Goal: Use online tool/utility: Utilize a website feature to perform a specific function

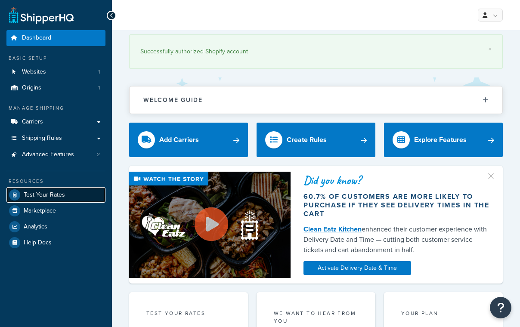
click at [36, 198] on span "Test Your Rates" at bounding box center [44, 195] width 41 height 7
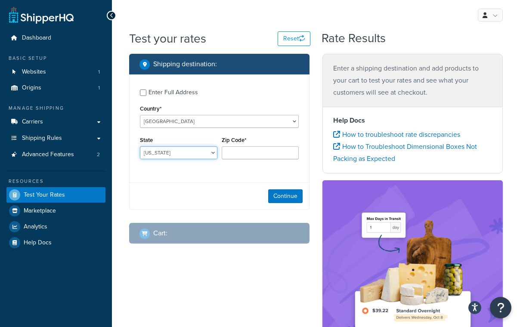
click at [166, 154] on select "Alabama Alaska American Samoa Arizona Arkansas Armed Forces Americas Armed Forc…" at bounding box center [179, 152] width 78 height 13
select select "PA"
click at [255, 151] on input "Zip Code*" at bounding box center [261, 152] width 78 height 13
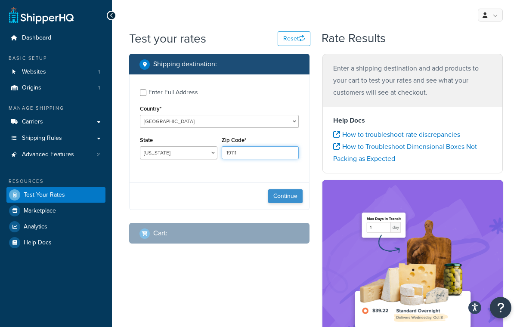
type input "19111"
click at [285, 199] on button "Continue" at bounding box center [285, 197] width 34 height 14
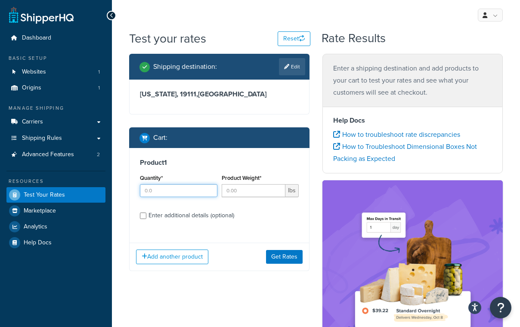
click at [155, 196] on input "Quantity*" at bounding box center [179, 190] width 78 height 13
type input "1"
type input "268"
click at [277, 254] on button "Get Rates" at bounding box center [284, 257] width 37 height 14
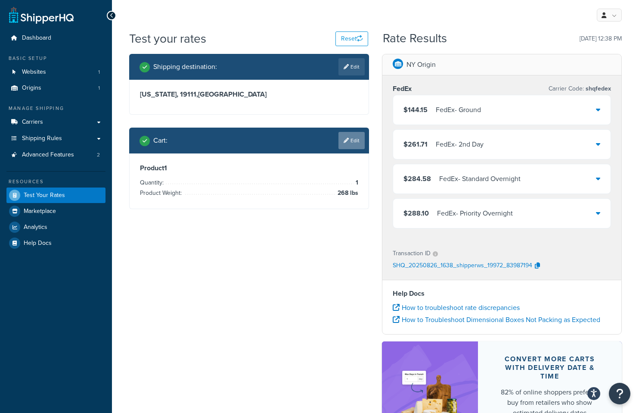
click at [358, 140] on link "Edit" at bounding box center [352, 140] width 26 height 17
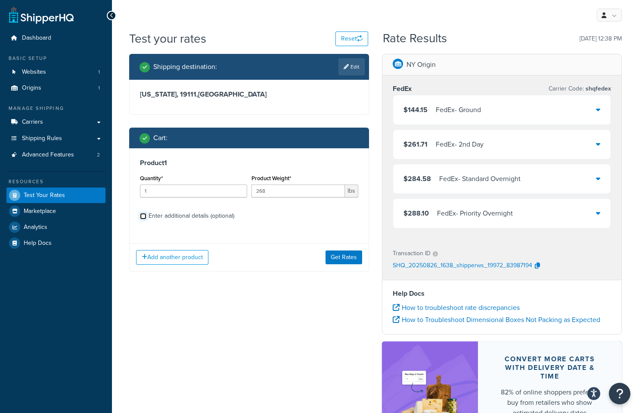
click at [143, 214] on input "Enter additional details (optional)" at bounding box center [143, 216] width 6 height 6
checkbox input "true"
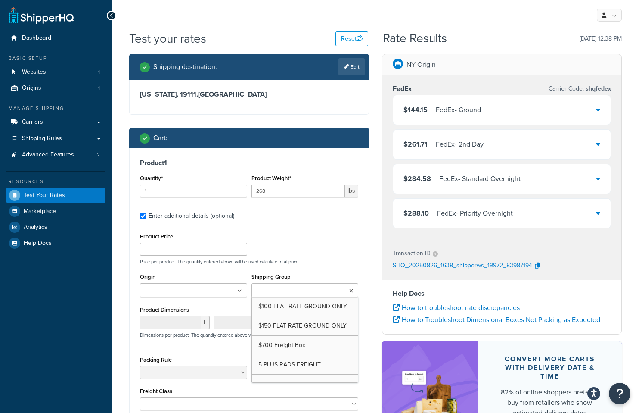
click at [350, 292] on icon at bounding box center [351, 290] width 4 height 5
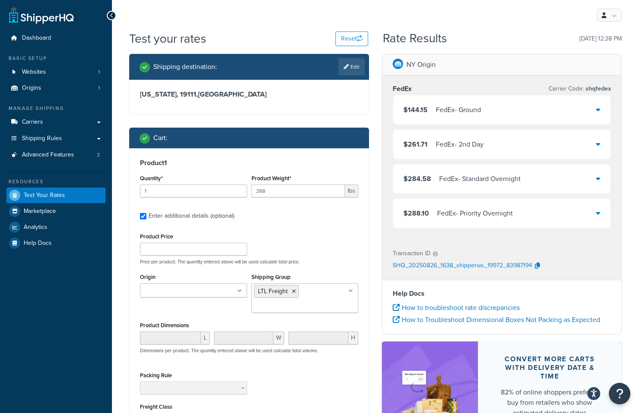
click at [189, 303] on div "Origin NY Origin" at bounding box center [194, 287] width 112 height 33
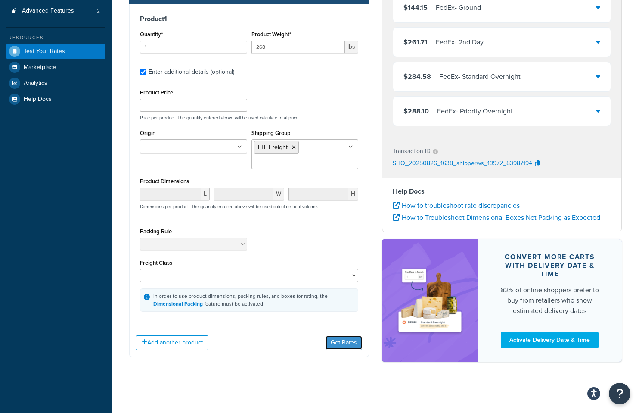
click at [334, 327] on button "Get Rates" at bounding box center [344, 343] width 37 height 14
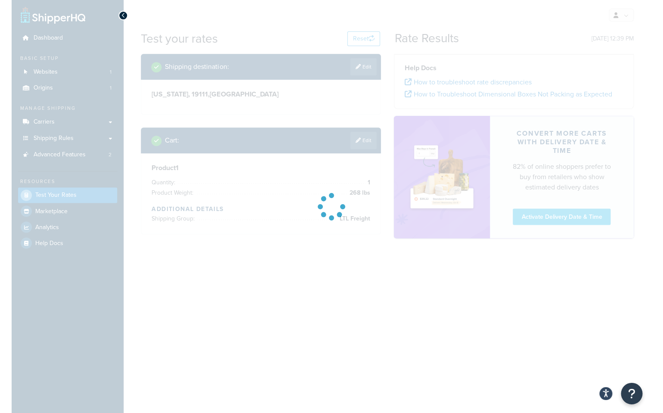
scroll to position [0, 0]
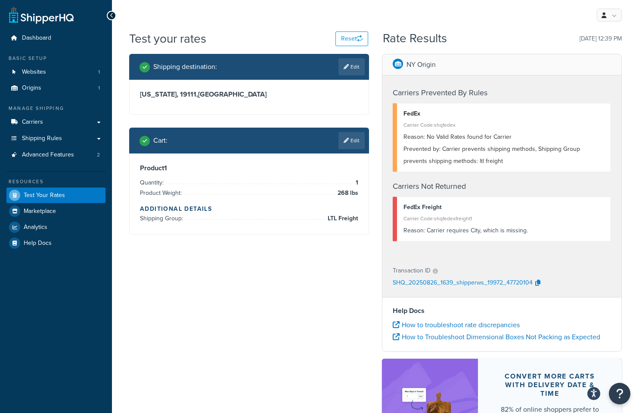
click at [251, 75] on div "Shipping destination : Edit" at bounding box center [252, 66] width 225 height 17
click at [355, 71] on link "Edit" at bounding box center [352, 66] width 26 height 17
select select "PA"
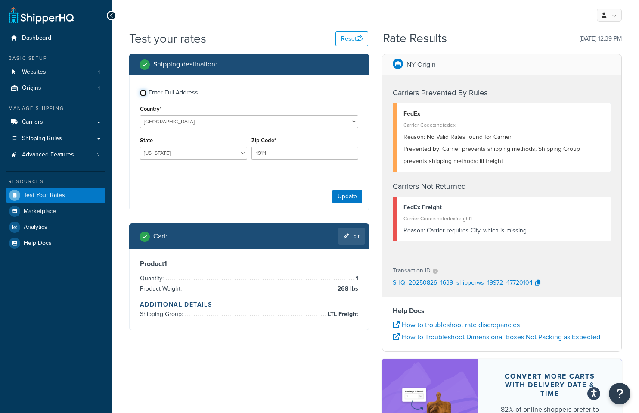
click at [144, 93] on input "Enter Full Address" at bounding box center [143, 93] width 6 height 6
checkbox input "true"
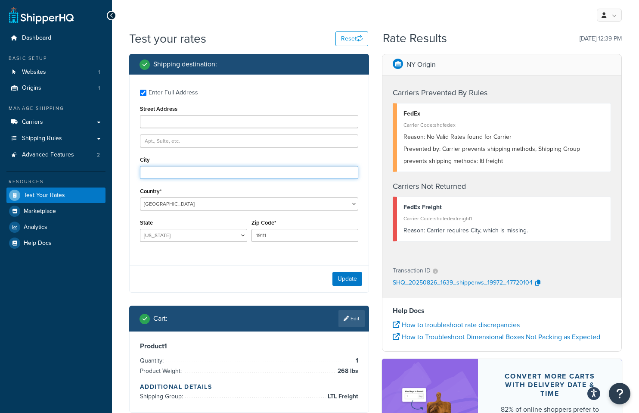
click at [155, 170] on input "City" at bounding box center [249, 172] width 218 height 13
click at [182, 173] on input "philadelphia" at bounding box center [249, 172] width 218 height 13
drag, startPoint x: 184, startPoint y: 173, endPoint x: 97, endPoint y: 163, distance: 86.7
click at [97, 163] on div "Dashboard Basic Setup Websites 1 Origins 1 Manage Shipping Carriers Carriers Al…" at bounding box center [319, 266] width 639 height 532
type input "Philadelphia"
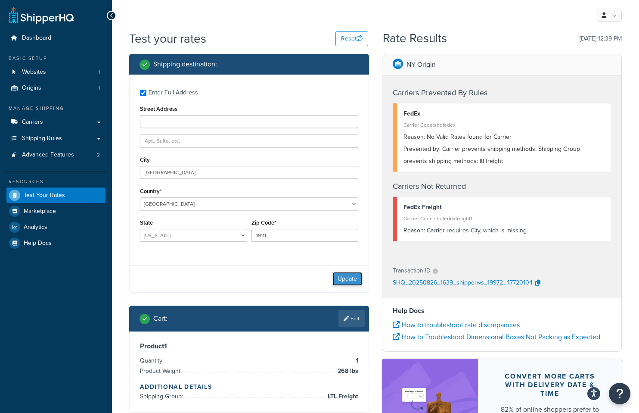
click at [354, 278] on button "Update" at bounding box center [348, 279] width 30 height 14
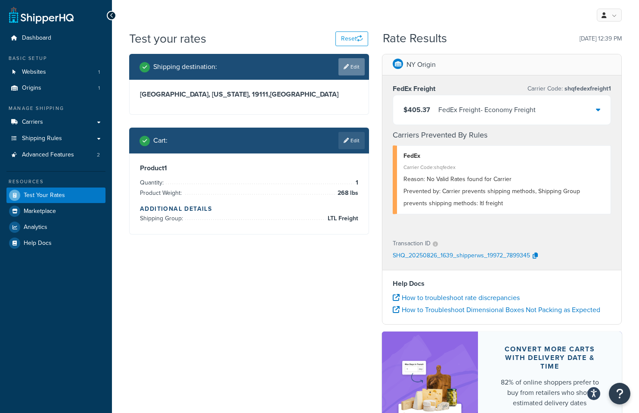
click at [347, 65] on icon at bounding box center [346, 66] width 5 height 5
select select "PA"
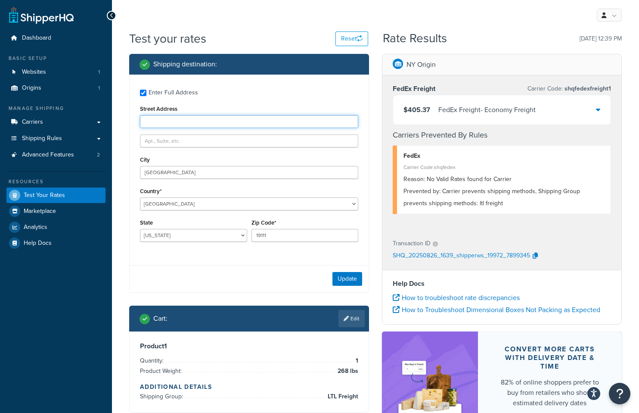
click at [202, 121] on input "Street Address" at bounding box center [249, 121] width 218 height 13
type input "[STREET_ADDRESS]"
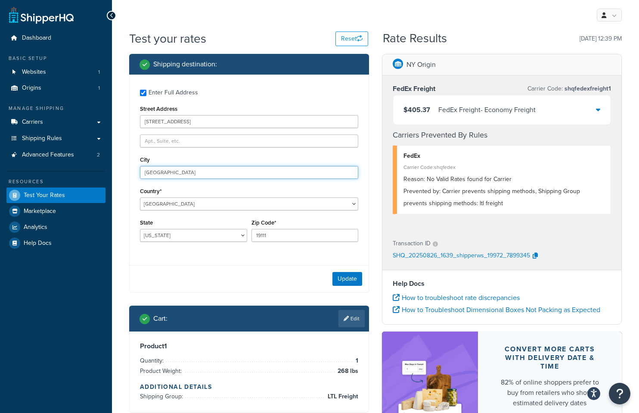
type input "Albuquerque"
click at [212, 240] on select "Alabama Alaska American Samoa Arizona Arkansas Armed Forces Americas Armed Forc…" at bounding box center [193, 235] width 107 height 13
select select "NM"
click at [309, 239] on input "19111" at bounding box center [305, 235] width 107 height 13
drag, startPoint x: 304, startPoint y: 234, endPoint x: 225, endPoint y: 231, distance: 78.9
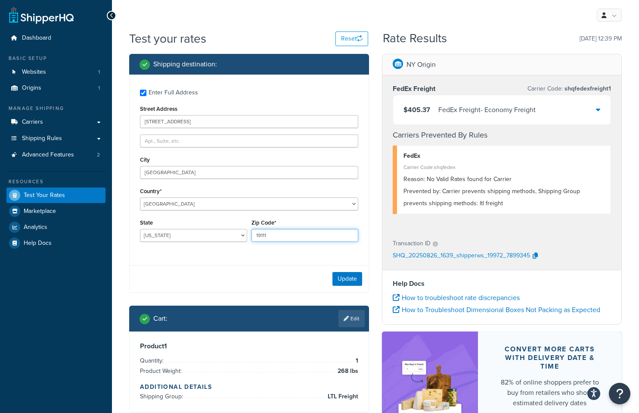
click at [225, 231] on div "State Alabama Alaska American Samoa Arizona Arkansas Armed Forces Americas Arme…" at bounding box center [249, 232] width 223 height 31
type input "9"
type input "87107"
click at [347, 274] on button "Update" at bounding box center [348, 279] width 30 height 14
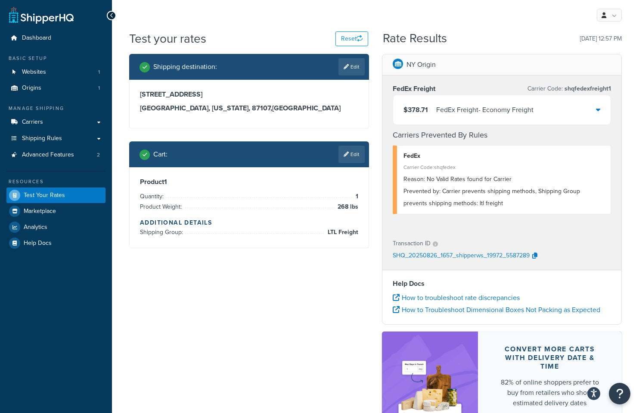
click at [347, 156] on icon at bounding box center [346, 154] width 5 height 5
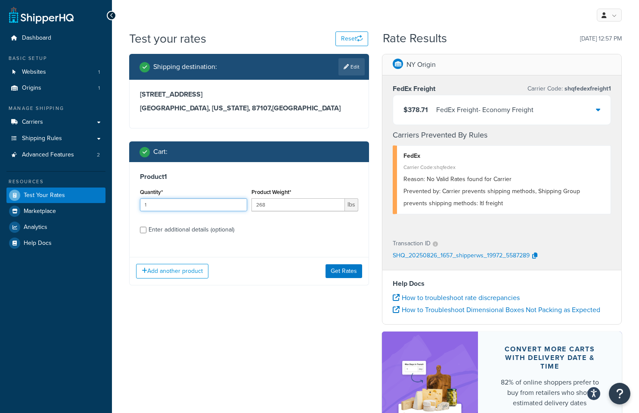
click at [210, 208] on input "1" at bounding box center [193, 204] width 107 height 13
type input "2"
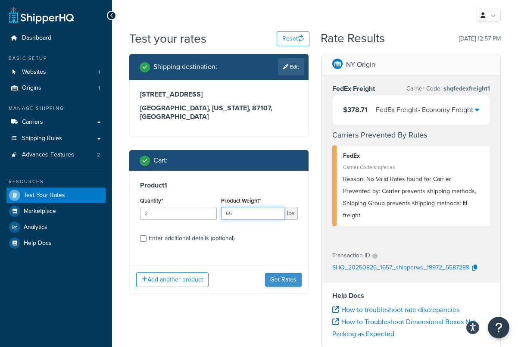
type input "65"
click at [273, 273] on button "Get Rates" at bounding box center [283, 280] width 37 height 14
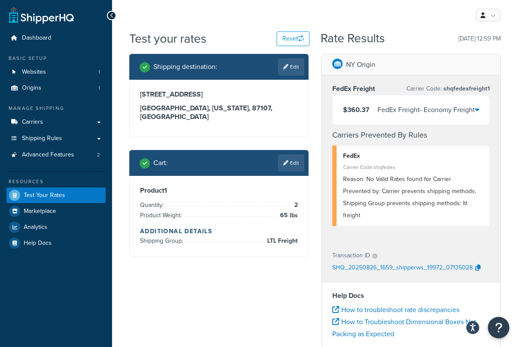
click at [309, 151] on div "Shipping destination : Edit 2906 Broadway Blvd. Albuquerque, New Mexico, 87107 …" at bounding box center [219, 162] width 192 height 216
click at [299, 154] on link "Edit" at bounding box center [291, 162] width 26 height 17
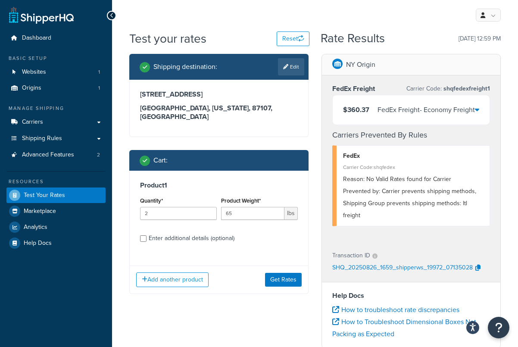
click at [266, 240] on div "Product 1 Quantity* 2 Product Weight* 65 lbs Enter additional details (optional)" at bounding box center [219, 215] width 178 height 88
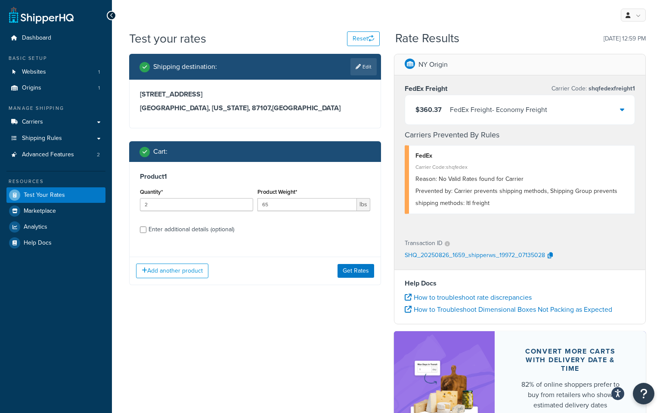
click at [205, 232] on div "Enter additional details (optional)" at bounding box center [192, 230] width 86 height 12
click at [146, 232] on input "Enter additional details (optional)" at bounding box center [143, 230] width 6 height 6
checkbox input "true"
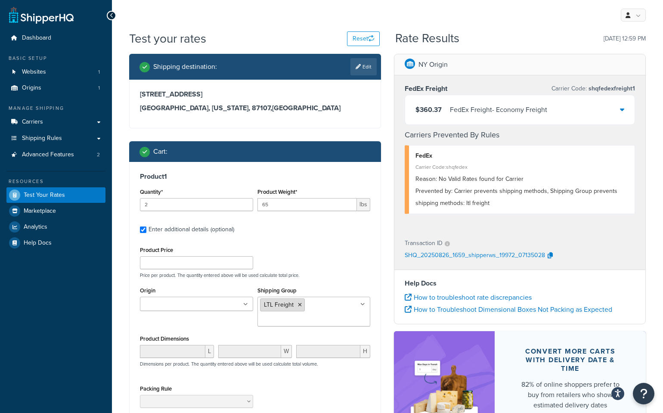
click at [299, 305] on icon at bounding box center [300, 304] width 4 height 5
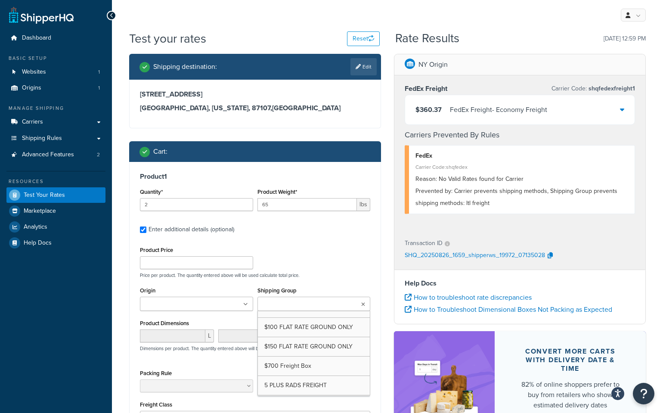
drag, startPoint x: 325, startPoint y: 246, endPoint x: 330, endPoint y: 247, distance: 5.3
click at [325, 246] on div "Product Price Price per product. The quantity entered above will be used calcul…" at bounding box center [255, 261] width 235 height 34
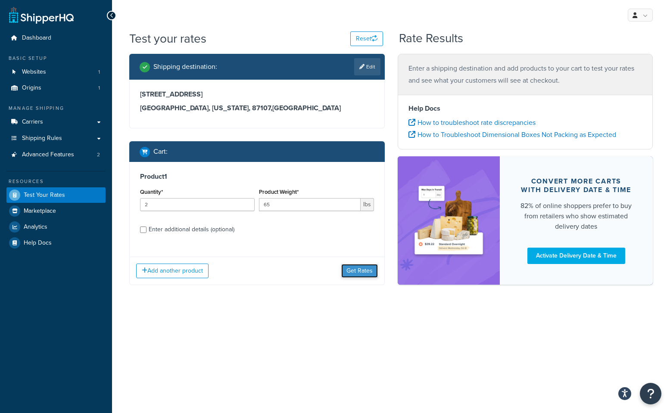
click at [350, 270] on button "Get Rates" at bounding box center [359, 271] width 37 height 14
